Goal: Navigation & Orientation: Find specific page/section

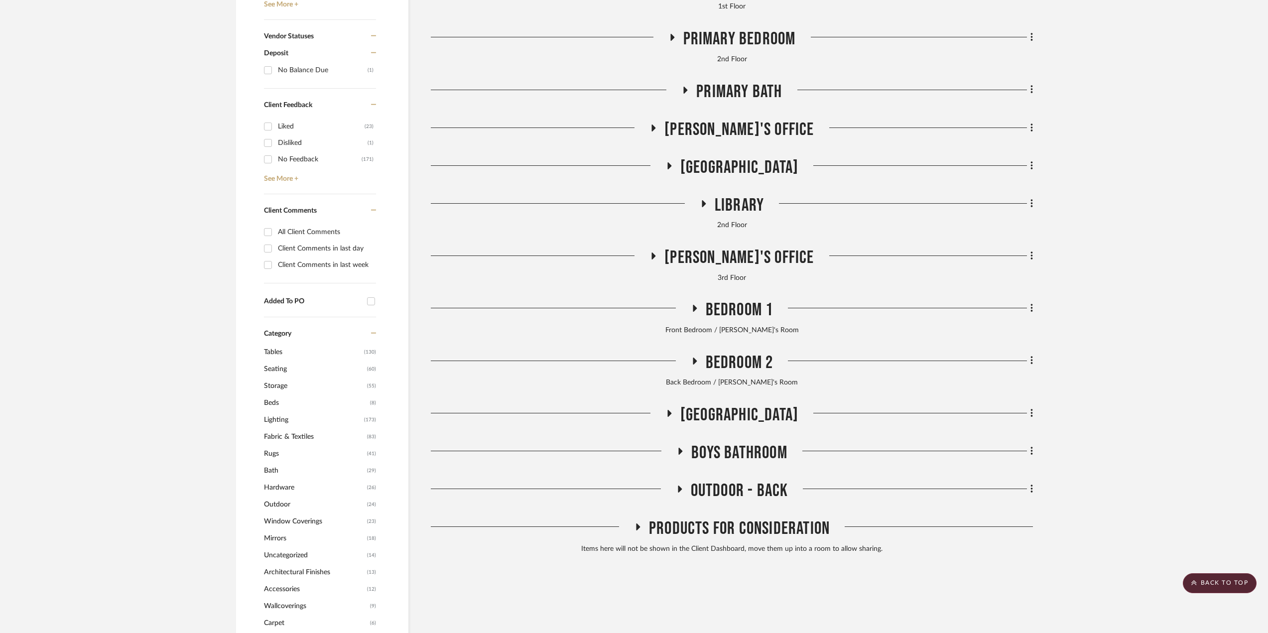
click at [723, 201] on span "Library" at bounding box center [739, 205] width 49 height 21
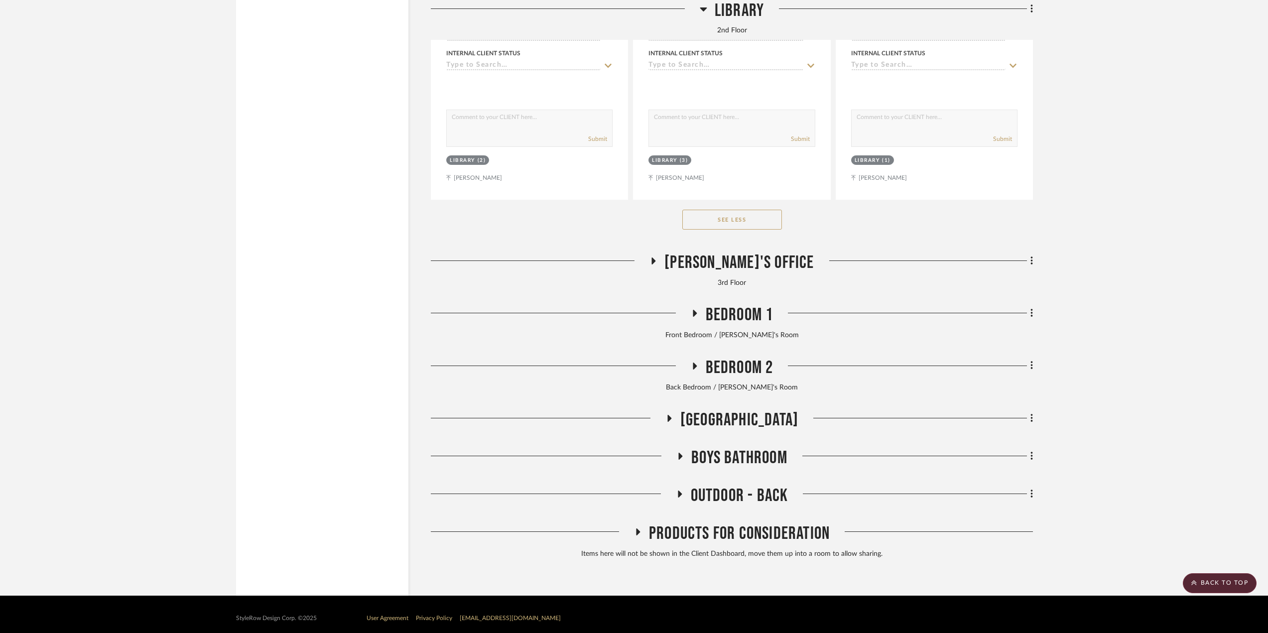
scroll to position [5613, 0]
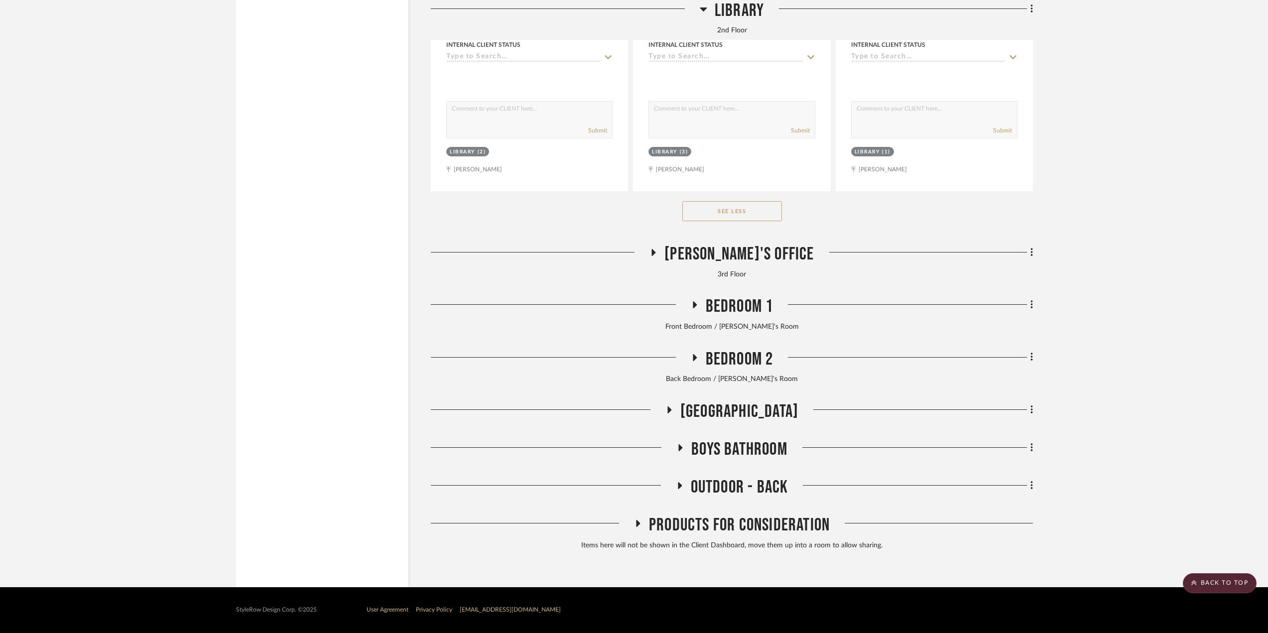
click at [714, 525] on span "Products For Consideration" at bounding box center [739, 525] width 181 height 21
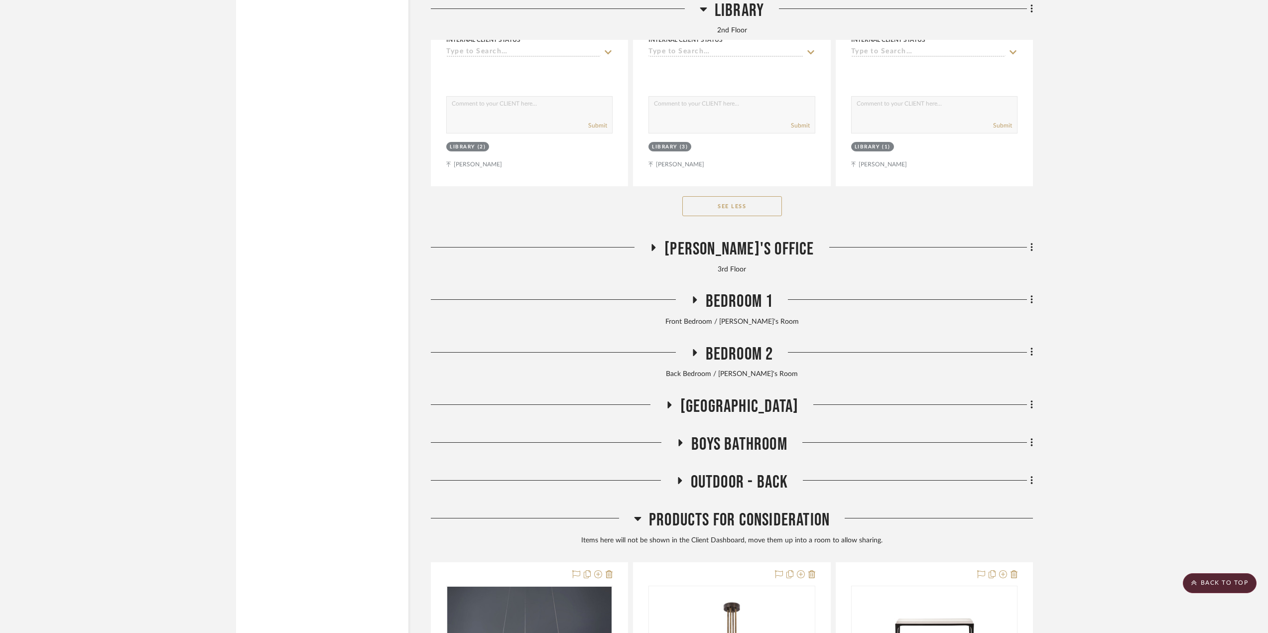
click at [719, 487] on span "Outdoor - Back" at bounding box center [740, 482] width 98 height 21
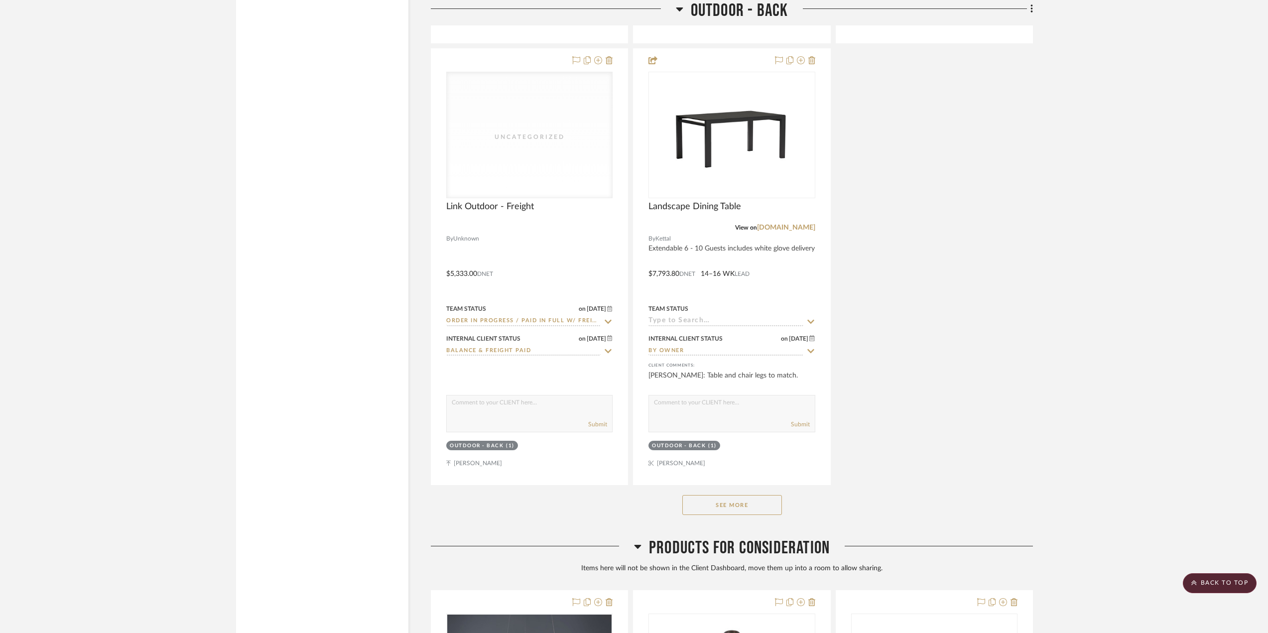
click at [749, 515] on button "See More" at bounding box center [732, 505] width 100 height 20
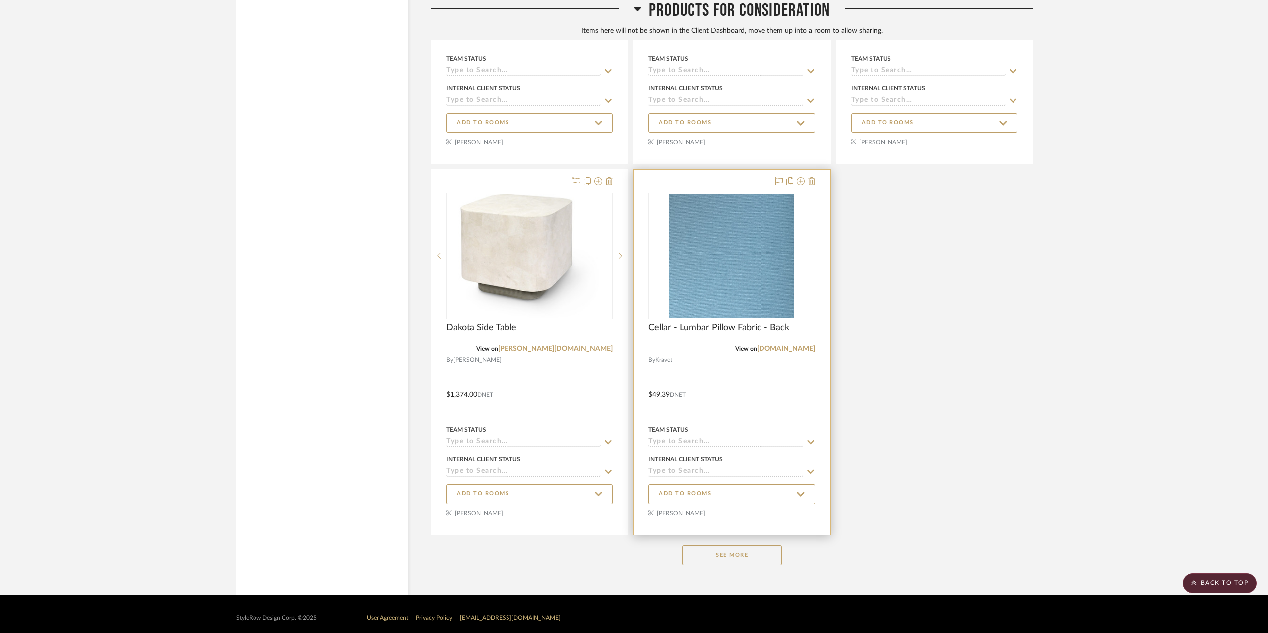
scroll to position [9903, 0]
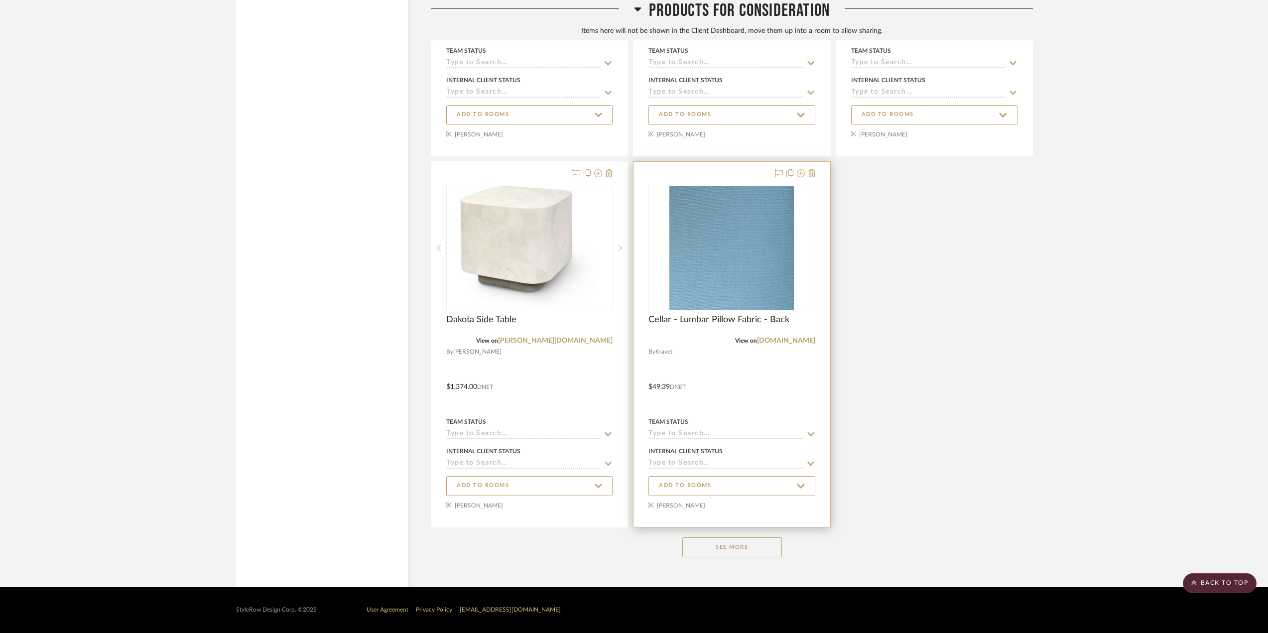
click at [729, 547] on button "See More" at bounding box center [732, 547] width 100 height 20
click at [730, 527] on div at bounding box center [732, 344] width 196 height 365
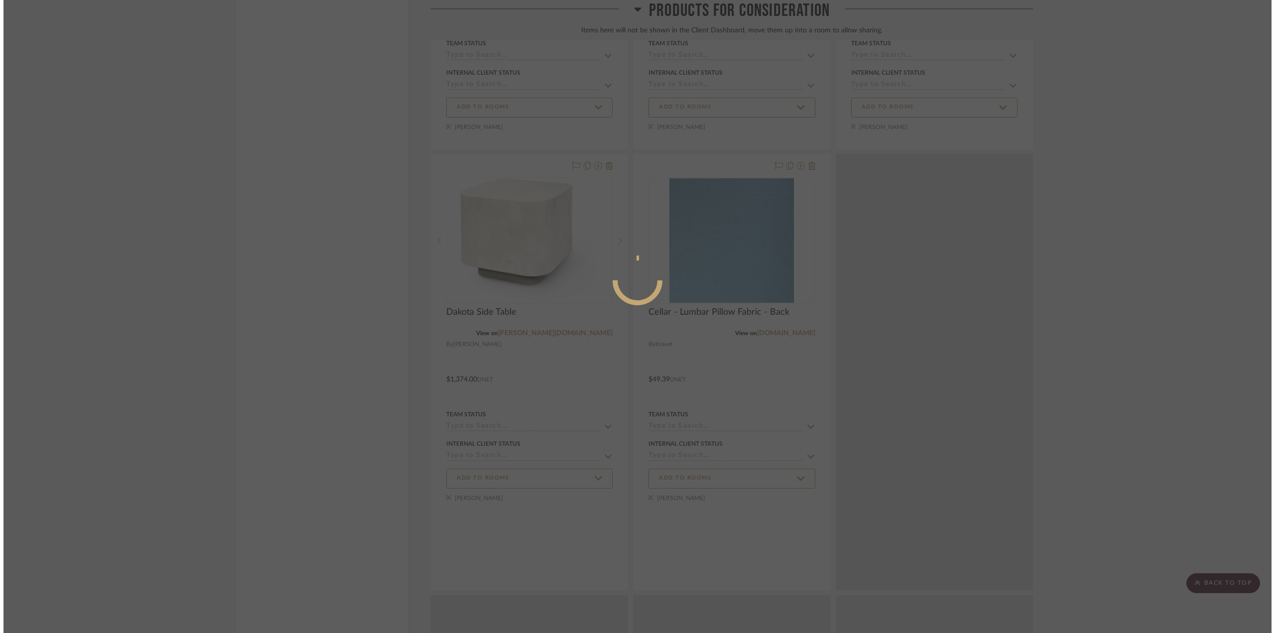
scroll to position [0, 0]
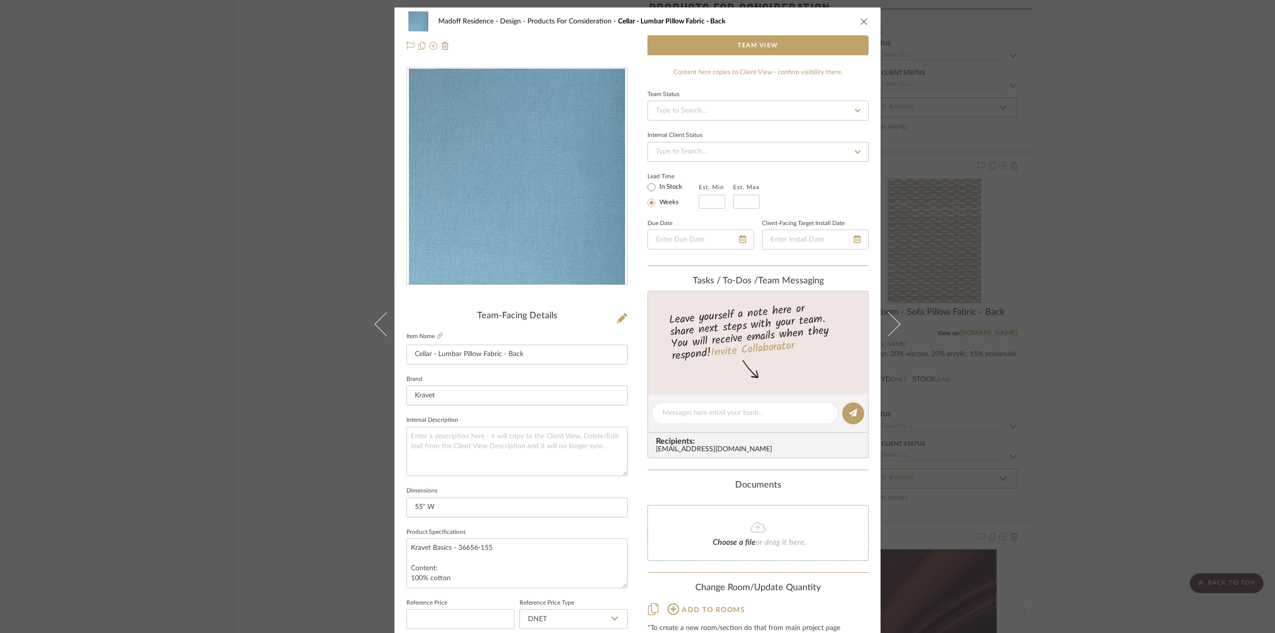
click at [1082, 339] on div "Madoff Residence - Design Products For Consideration Cellar - Lumbar Pillow Fab…" at bounding box center [637, 316] width 1275 height 633
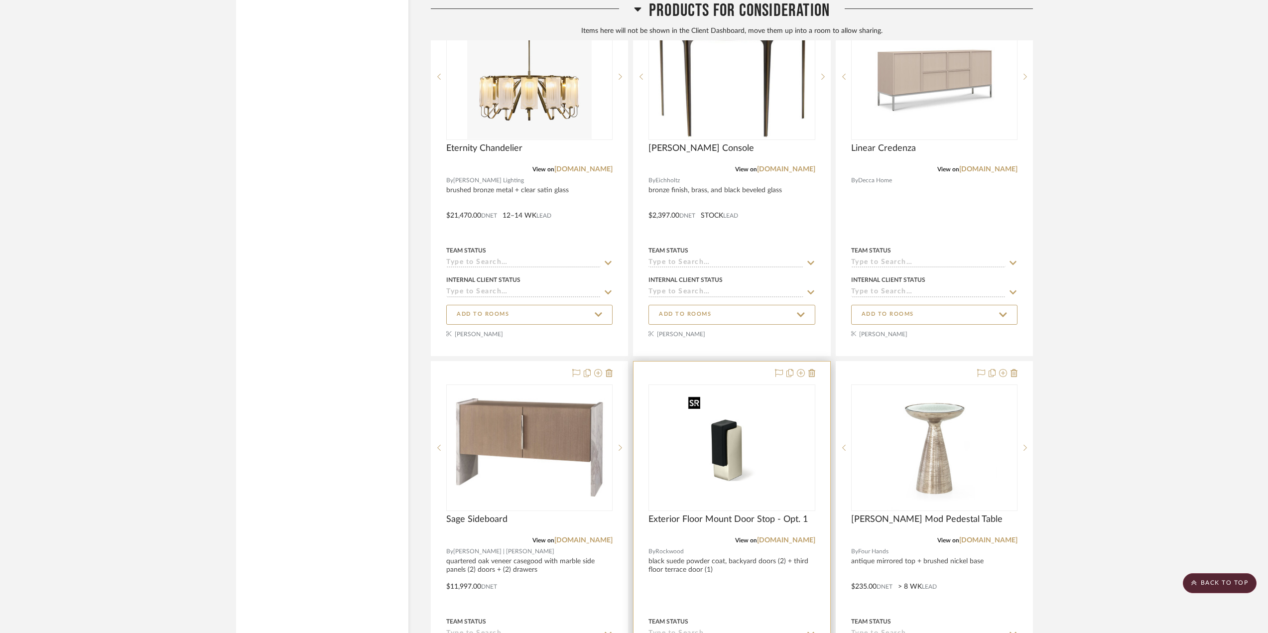
scroll to position [12344, 0]
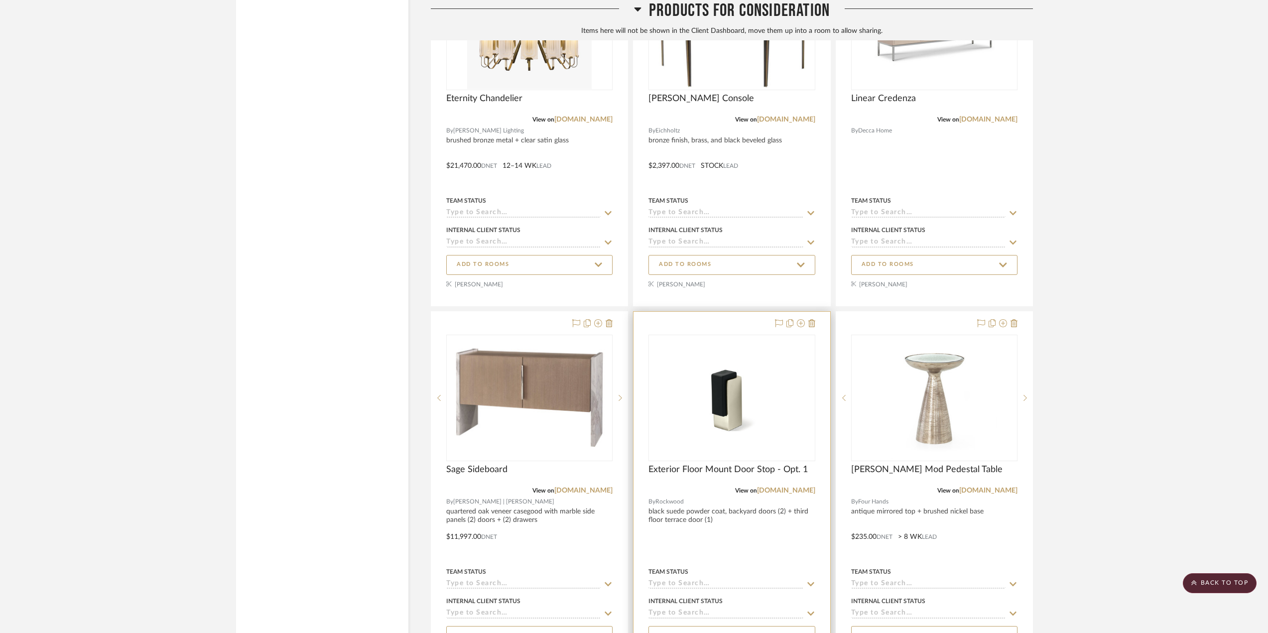
click at [742, 528] on div at bounding box center [732, 494] width 196 height 365
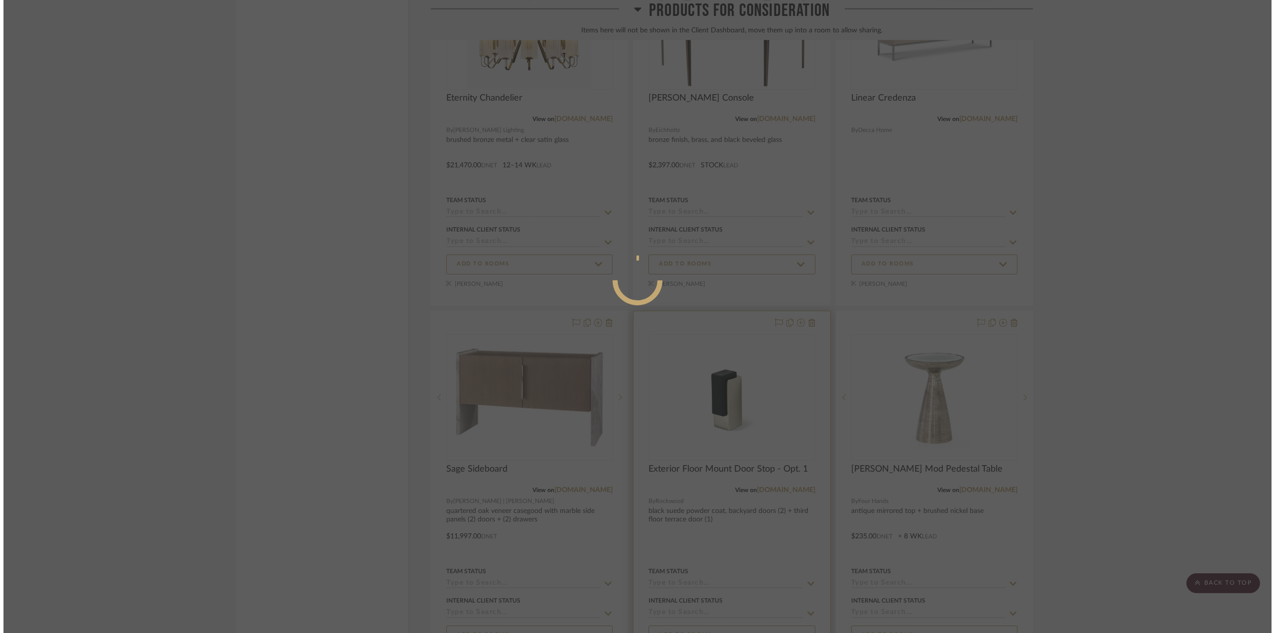
scroll to position [0, 0]
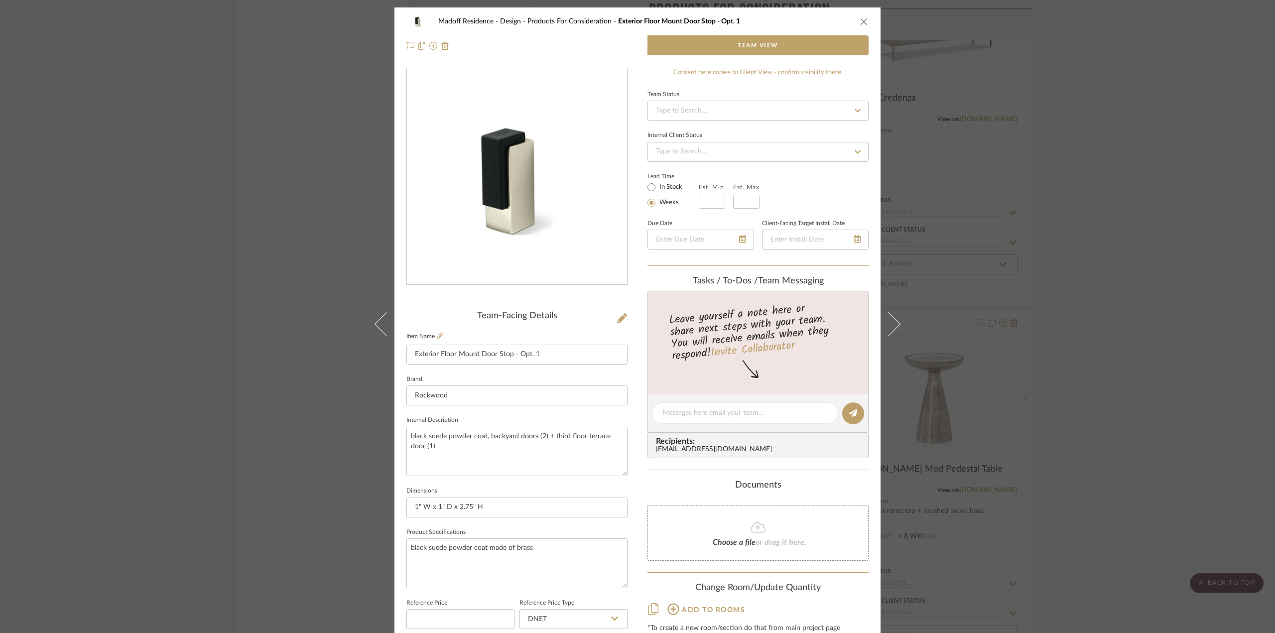
click at [203, 205] on div "Madoff Residence - Design Products For Consideration Exterior Floor Mount Door …" at bounding box center [637, 316] width 1275 height 633
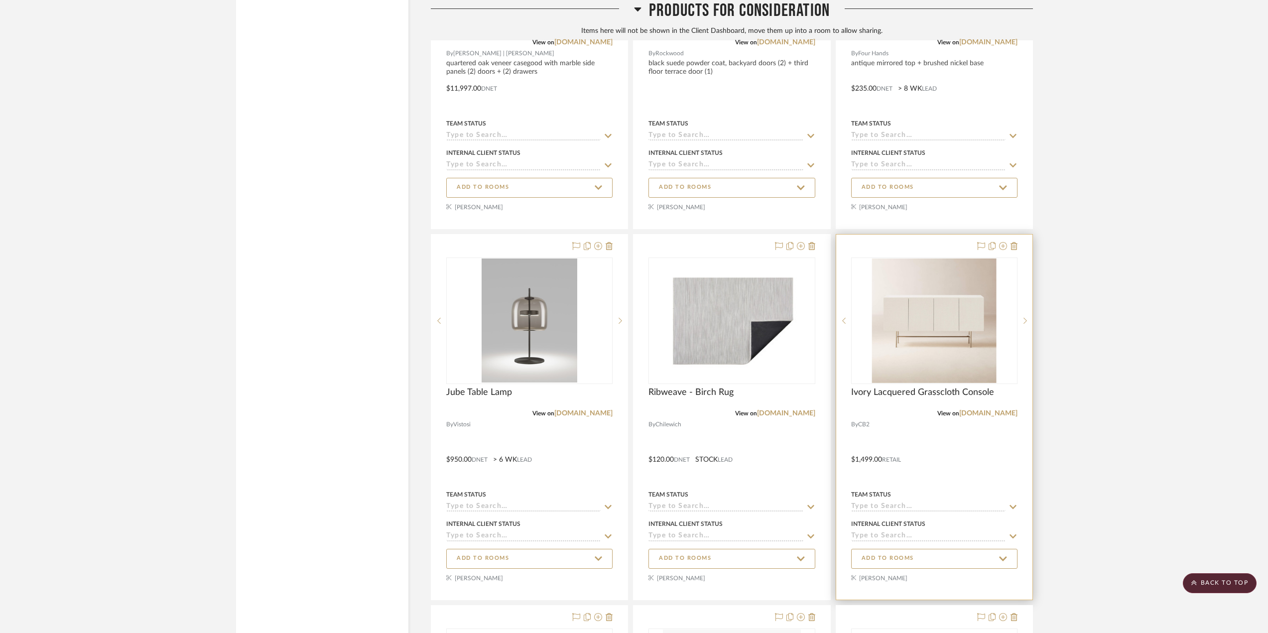
scroll to position [12991, 0]
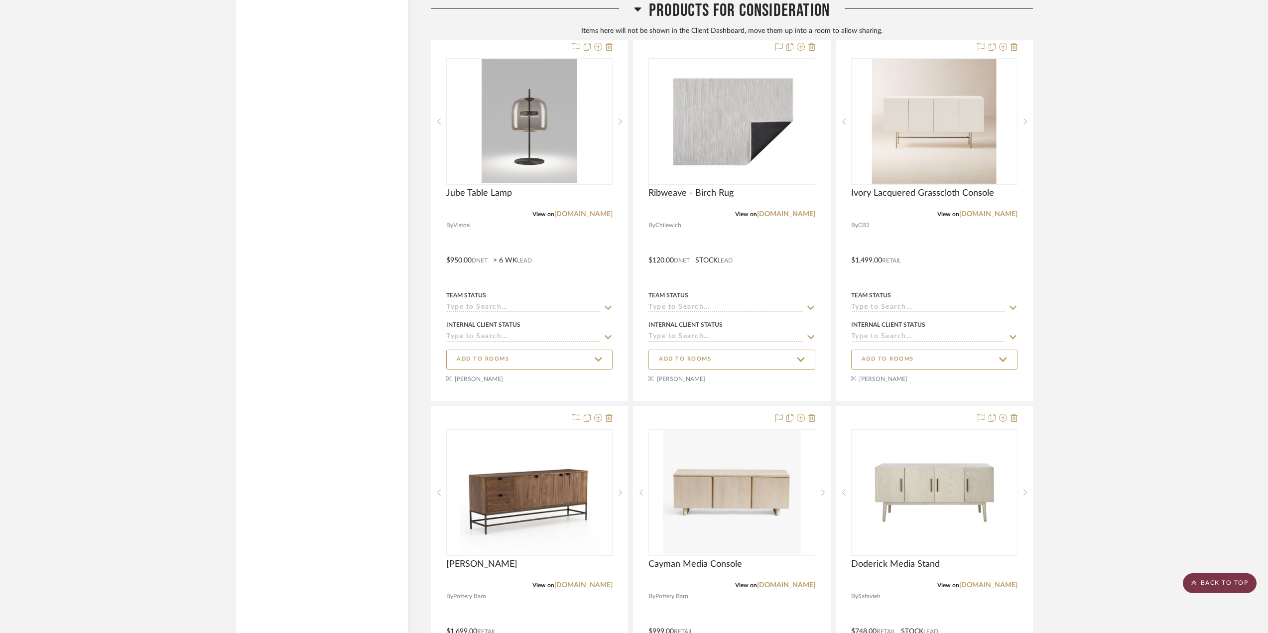
click at [1205, 574] on scroll-to-top-button "BACK TO TOP" at bounding box center [1220, 583] width 74 height 20
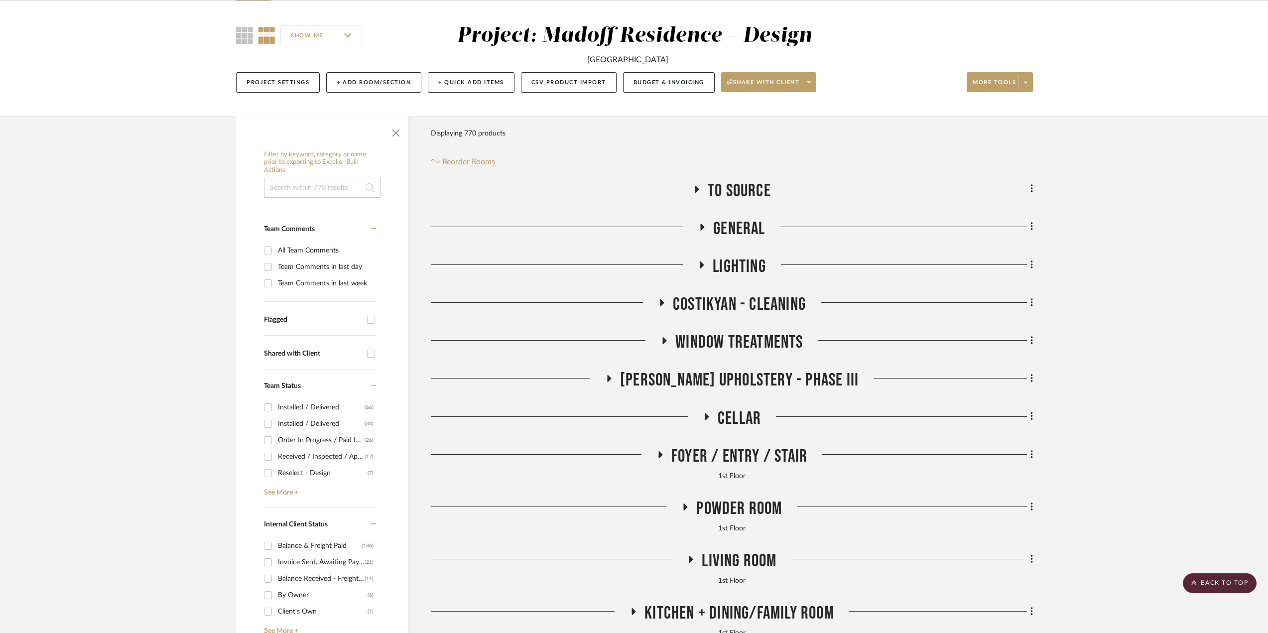
scroll to position [0, 0]
